Goal: Check status: Check status

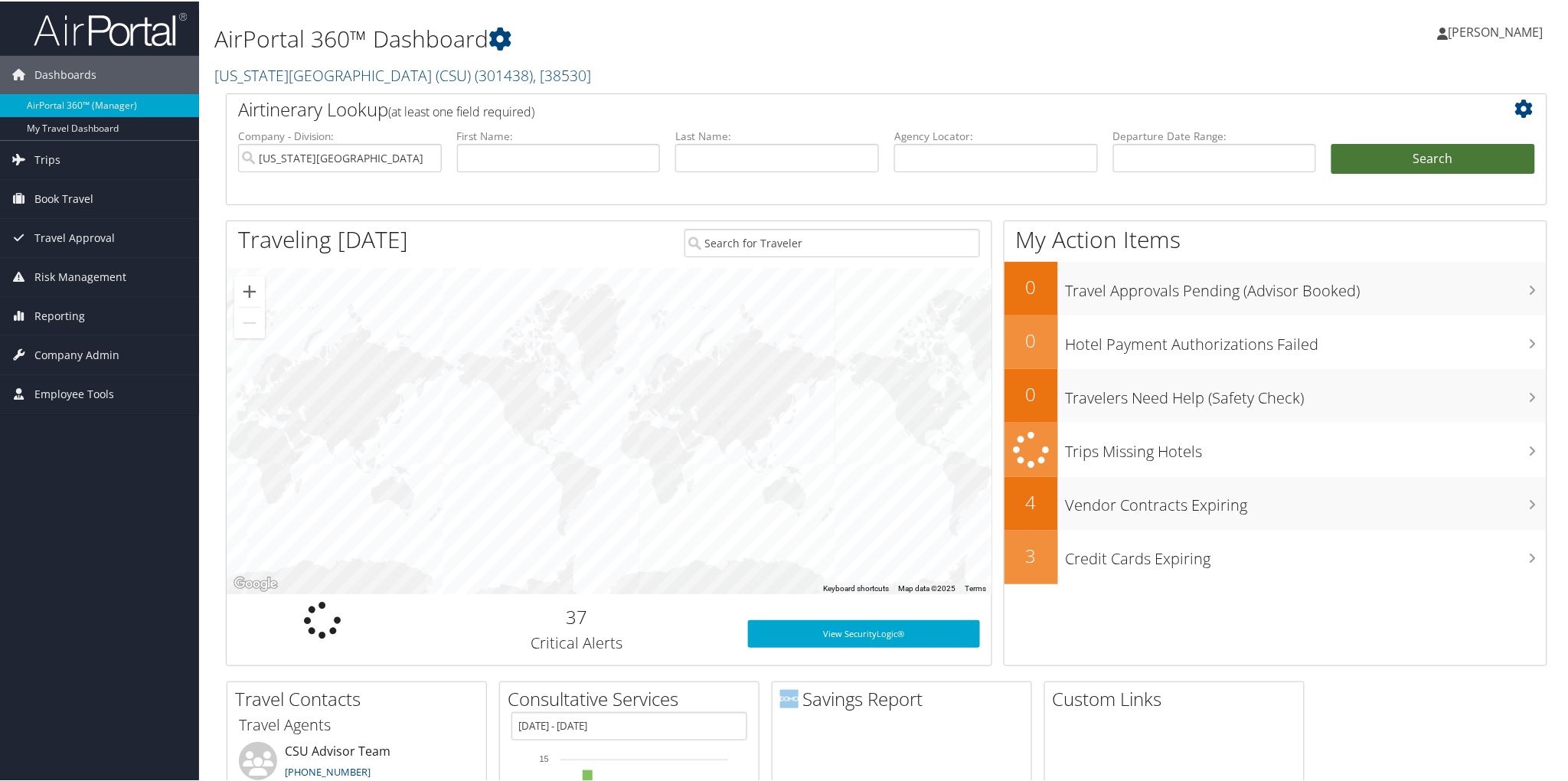
drag, startPoint x: 1447, startPoint y: 159, endPoint x: 1426, endPoint y: 165, distance: 21.8
click at [1446, 159] on button "Search" at bounding box center [1433, 157] width 204 height 30
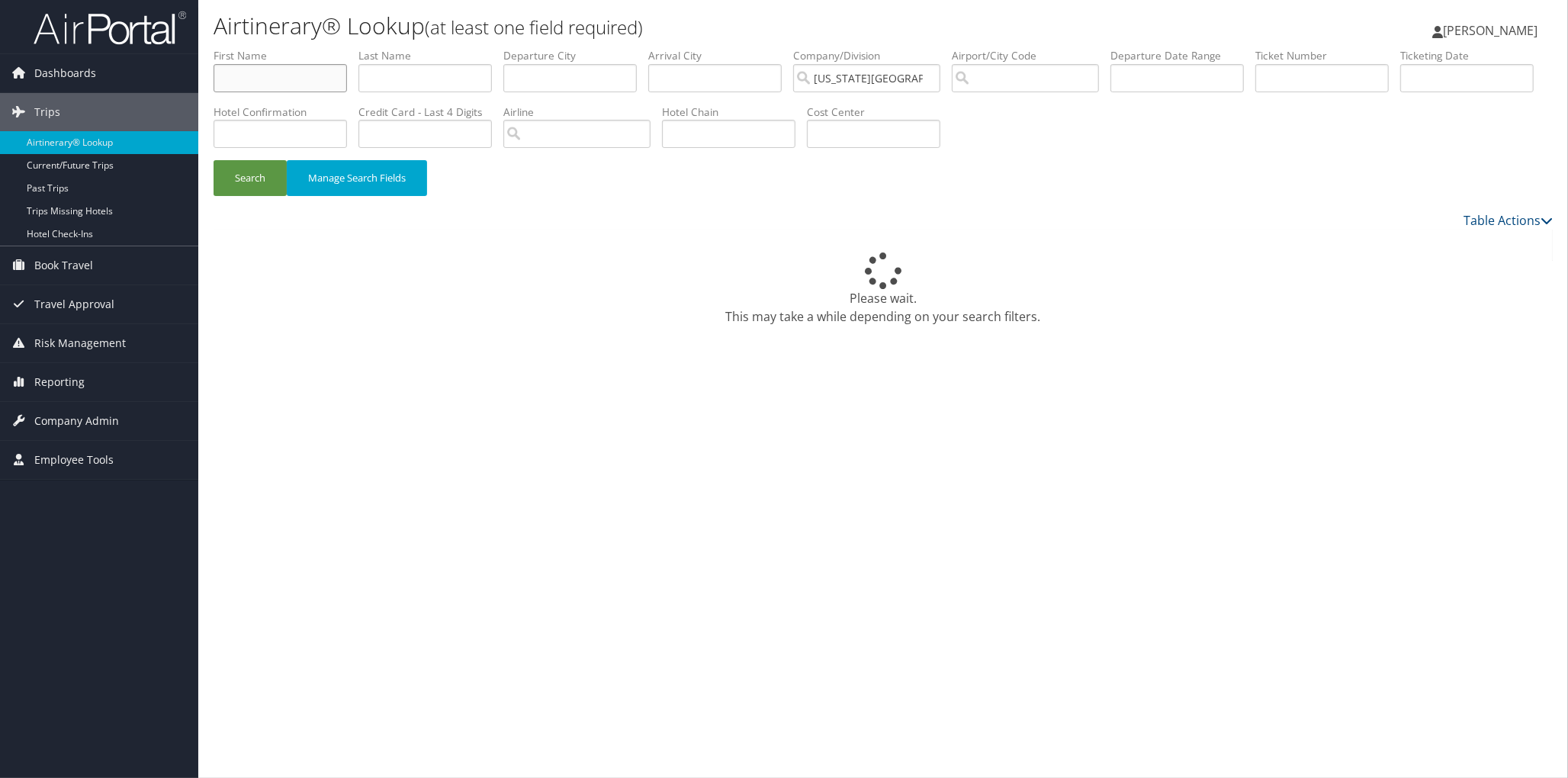
click at [260, 77] on input "text" at bounding box center [280, 78] width 133 height 28
type input "Kelsey"
type input "Jordan"
click at [241, 185] on button "Search" at bounding box center [250, 178] width 73 height 36
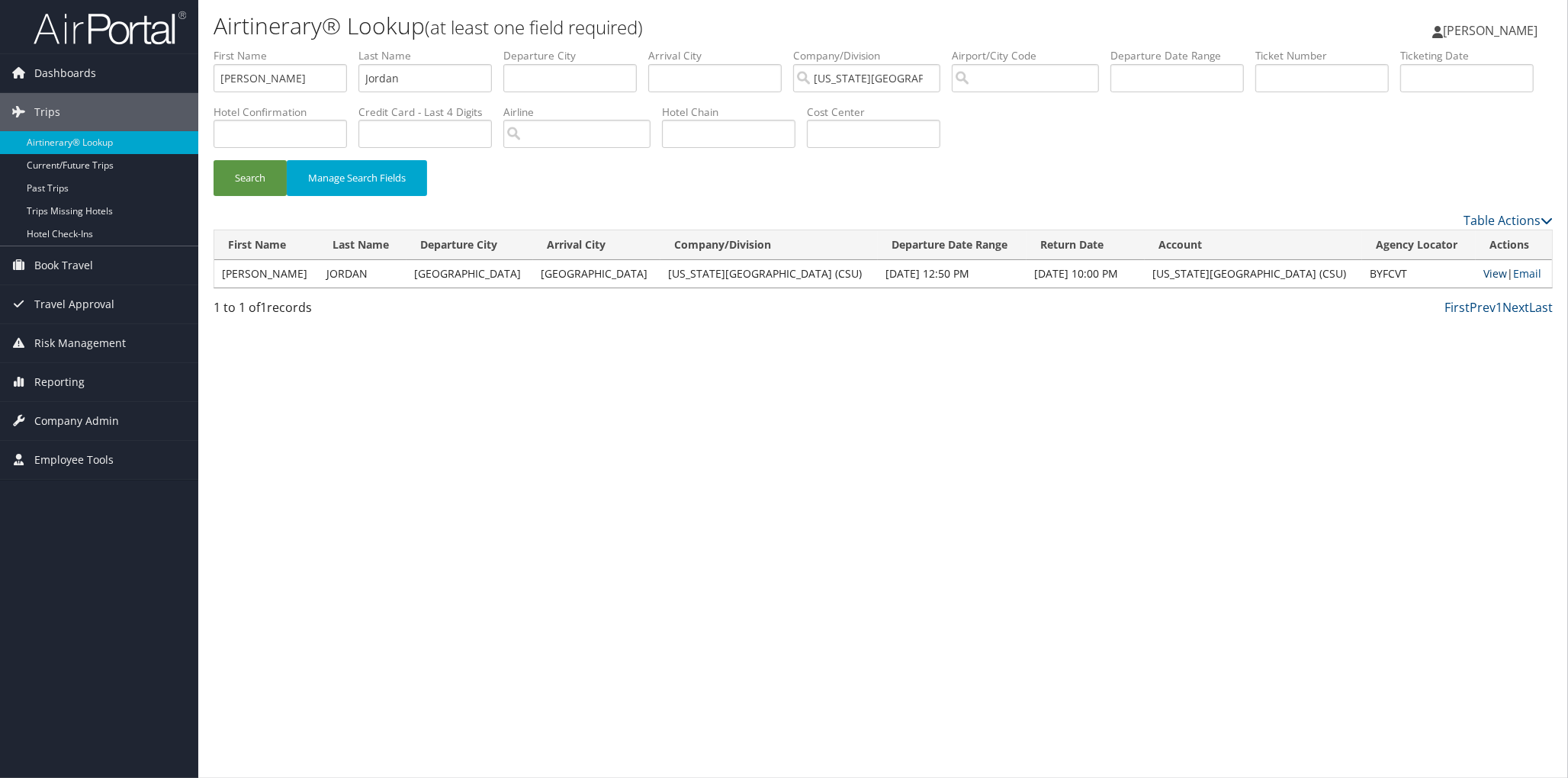
click at [1484, 273] on link "View" at bounding box center [1495, 273] width 24 height 14
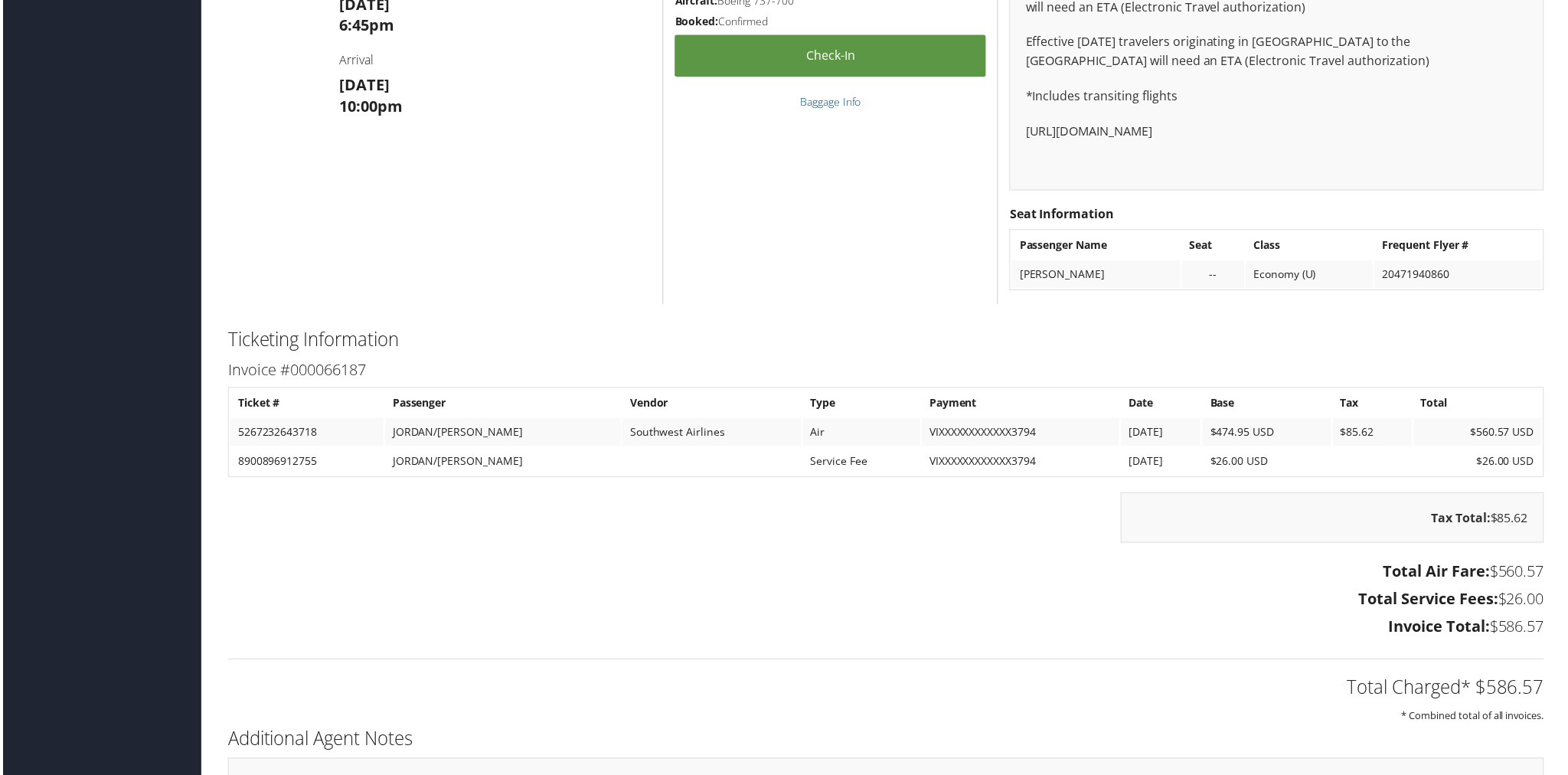
scroll to position [2509, 0]
